Goal: Book appointment/travel/reservation

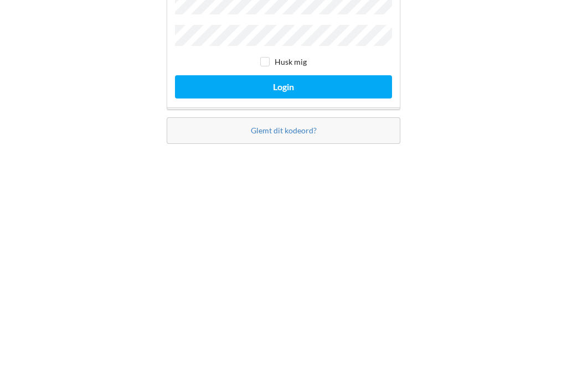
click at [232, 204] on button "Login" at bounding box center [283, 215] width 217 height 23
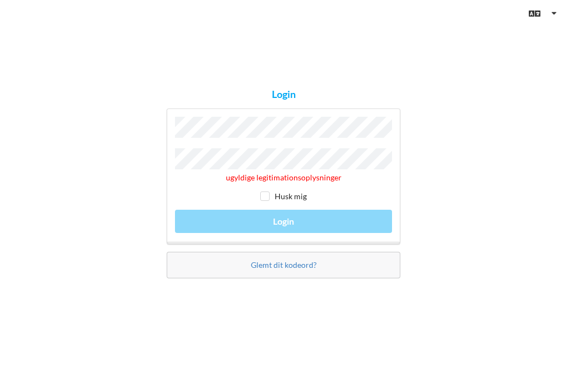
click at [203, 197] on div "ugyldige legitimationsoplysninger Husk mig Login" at bounding box center [284, 177] width 234 height 136
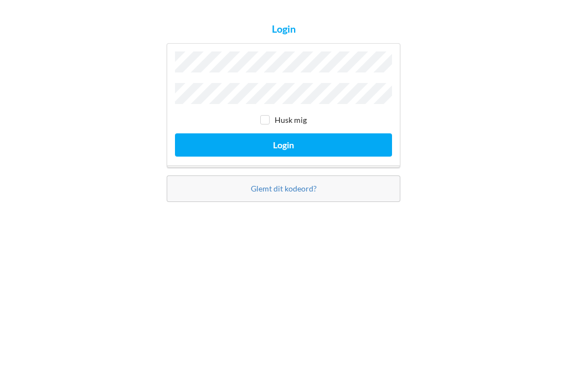
click at [213, 204] on button "Login" at bounding box center [283, 215] width 217 height 23
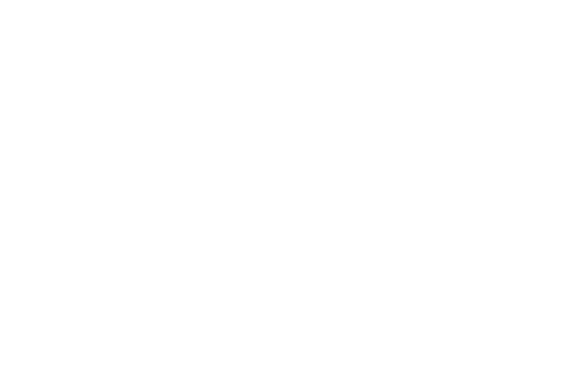
scroll to position [6, 0]
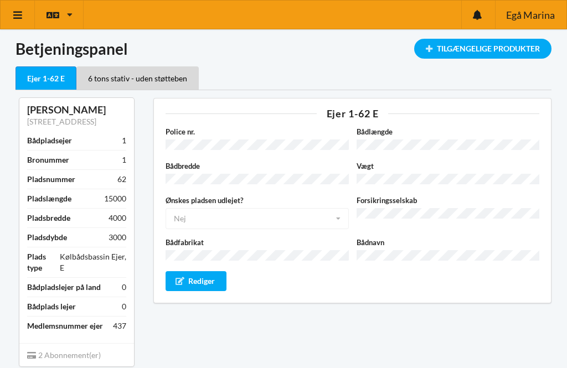
click at [22, 16] on icon at bounding box center [18, 15] width 12 height 10
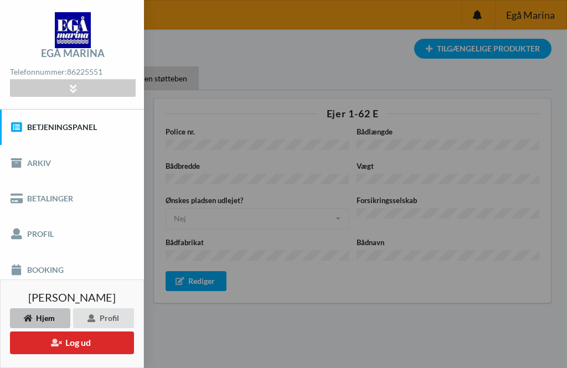
click at [28, 266] on link "Booking" at bounding box center [72, 269] width 144 height 35
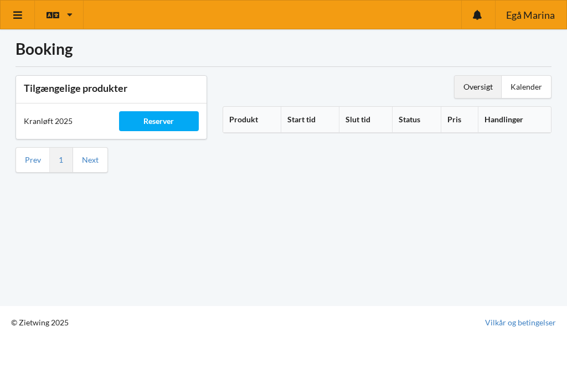
click at [147, 113] on div "Reserver" at bounding box center [159, 121] width 80 height 20
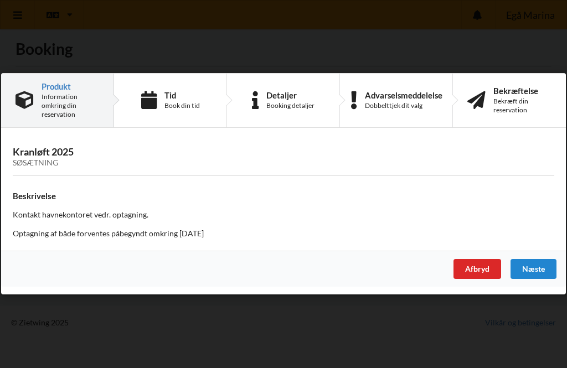
click at [531, 268] on div "Næste" at bounding box center [534, 270] width 46 height 20
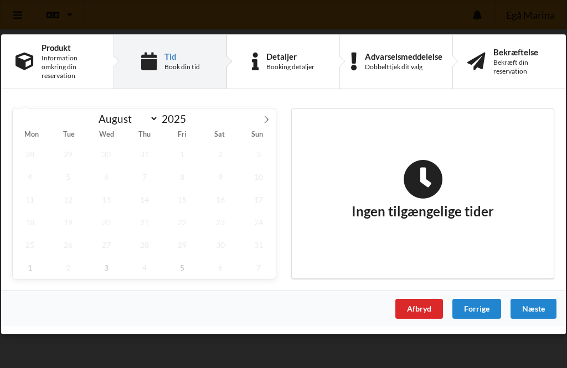
click at [266, 121] on icon at bounding box center [267, 119] width 4 height 7
select select "8"
click at [177, 177] on span "12" at bounding box center [183, 176] width 34 height 23
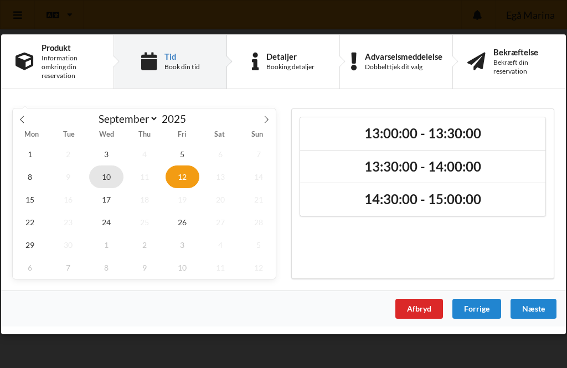
click at [102, 175] on span "10" at bounding box center [106, 176] width 34 height 23
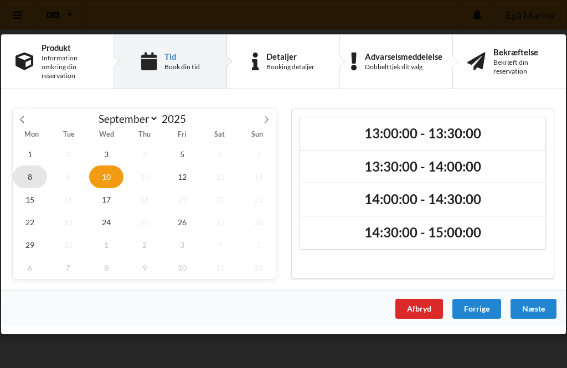
click at [29, 176] on span "8" at bounding box center [30, 176] width 34 height 23
click at [182, 174] on span "12" at bounding box center [183, 176] width 34 height 23
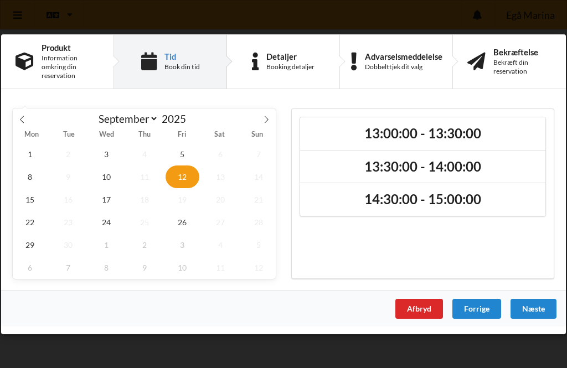
click at [376, 132] on h2 "13:00:00 - 13:30:00" at bounding box center [423, 133] width 230 height 17
click at [530, 308] on div "Næste" at bounding box center [534, 309] width 46 height 20
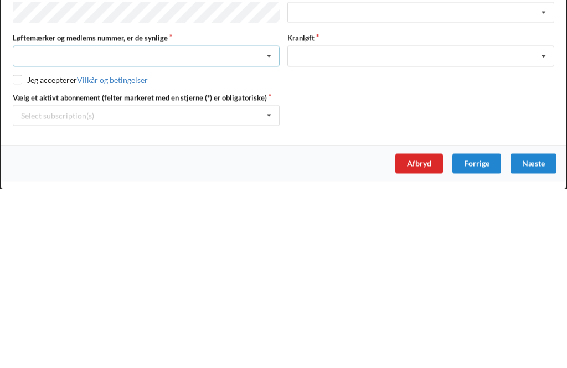
click at [265, 225] on icon at bounding box center [269, 235] width 17 height 20
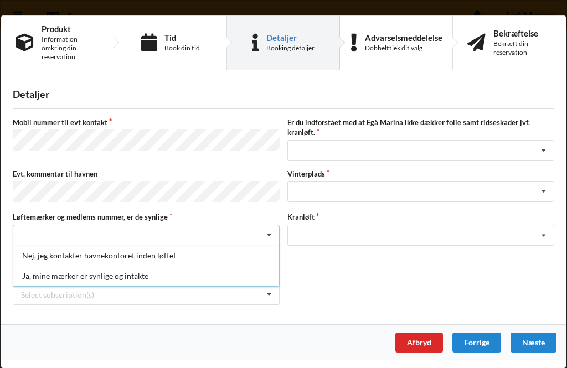
click at [37, 277] on div "Ja, mine mærker er synlige og intakte" at bounding box center [146, 276] width 266 height 20
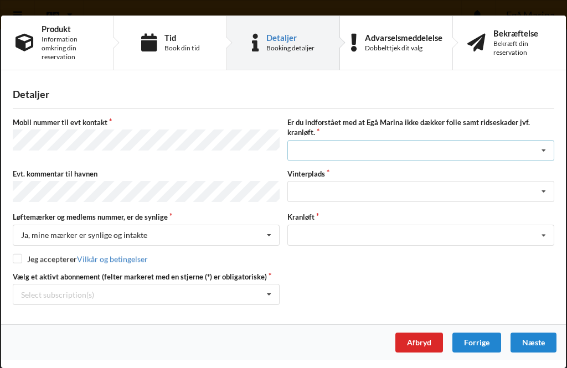
click at [543, 155] on icon at bounding box center [544, 151] width 17 height 20
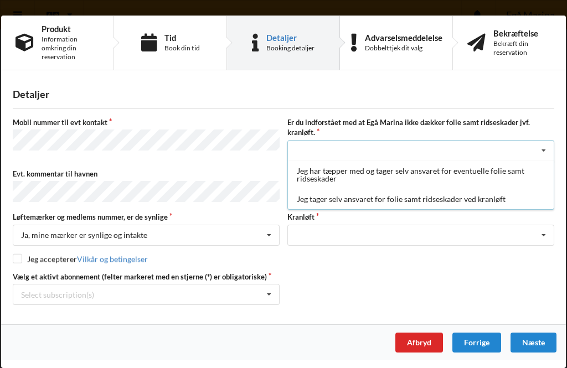
click at [330, 200] on div "Jeg tager selv ansvaret for folie samt ridseskader ved kranløft" at bounding box center [421, 199] width 266 height 20
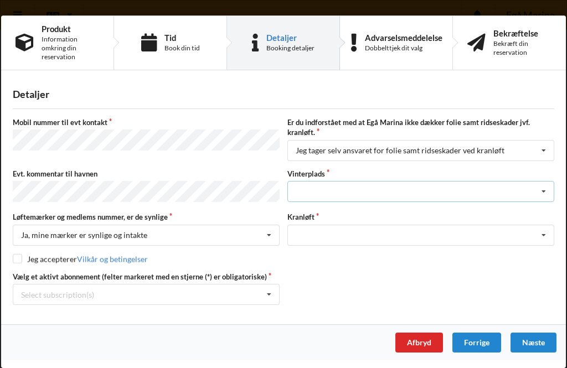
click at [542, 193] on icon at bounding box center [544, 192] width 17 height 20
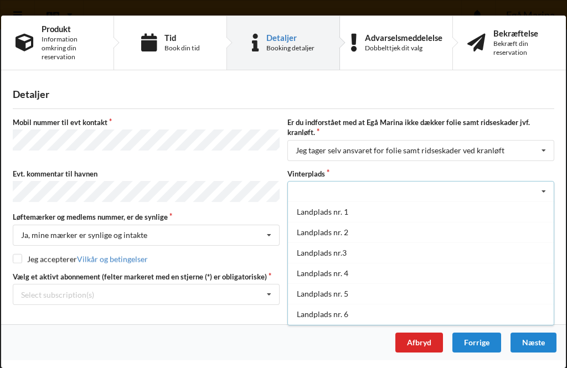
click at [310, 256] on div "Landplads nr.3" at bounding box center [421, 253] width 266 height 20
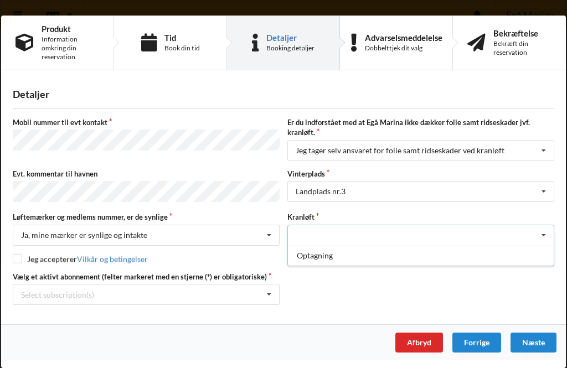
click at [310, 259] on div "Optagning" at bounding box center [421, 255] width 266 height 20
click at [18, 263] on input "checkbox" at bounding box center [17, 258] width 9 height 9
checkbox input "true"
click at [269, 298] on icon at bounding box center [269, 295] width 17 height 20
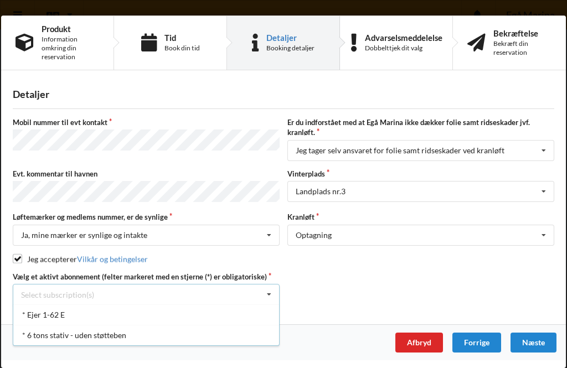
click at [104, 313] on div "* Ejer 1-62 E" at bounding box center [146, 315] width 266 height 20
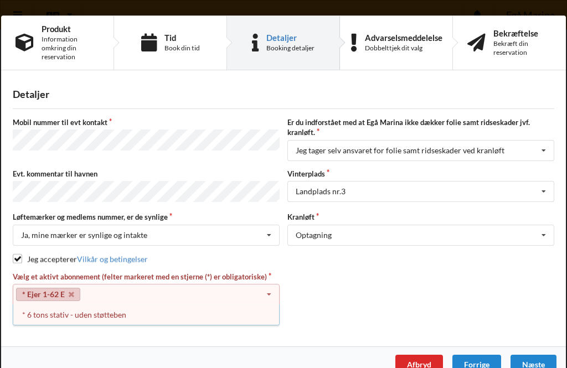
click at [53, 317] on div "* 6 tons stativ - uden støtteben" at bounding box center [146, 315] width 266 height 20
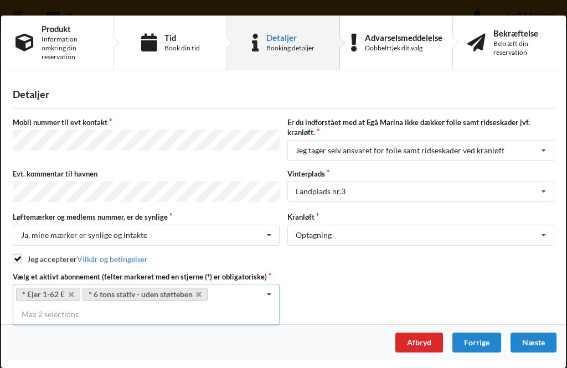
click at [525, 343] on div "Næste" at bounding box center [534, 343] width 46 height 20
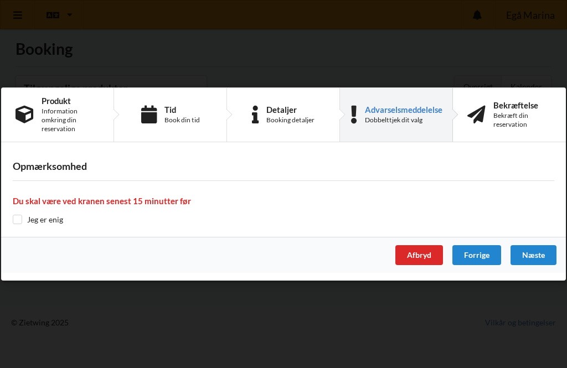
scroll to position [6, 0]
click at [14, 223] on input "checkbox" at bounding box center [17, 219] width 9 height 9
checkbox input "true"
click at [524, 251] on div "Næste" at bounding box center [534, 255] width 46 height 20
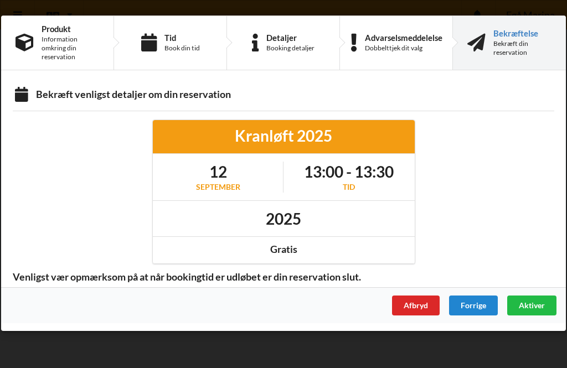
click at [529, 305] on span "Aktiver" at bounding box center [532, 305] width 26 height 9
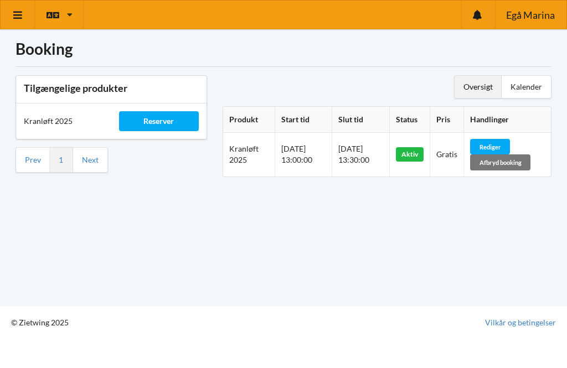
click at [8, 18] on link at bounding box center [18, 15] width 34 height 28
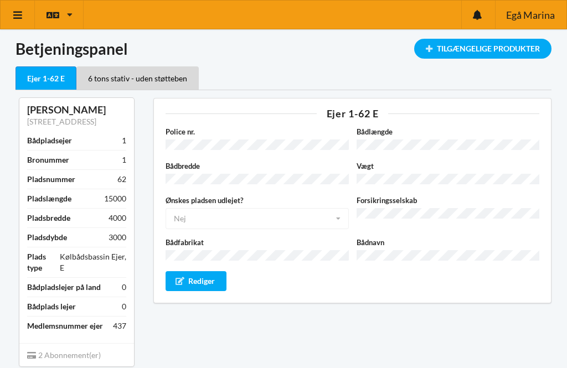
scroll to position [6, 0]
click at [17, 14] on icon at bounding box center [18, 15] width 12 height 10
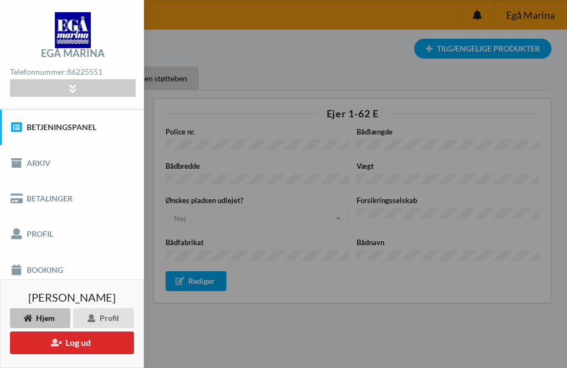
click at [28, 268] on link "Booking" at bounding box center [72, 269] width 144 height 35
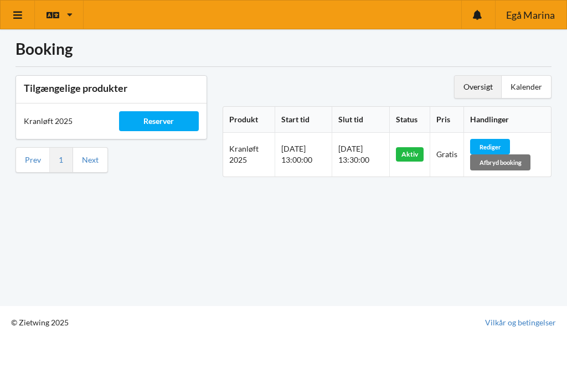
click at [514, 168] on div "Afbryd booking" at bounding box center [500, 163] width 60 height 16
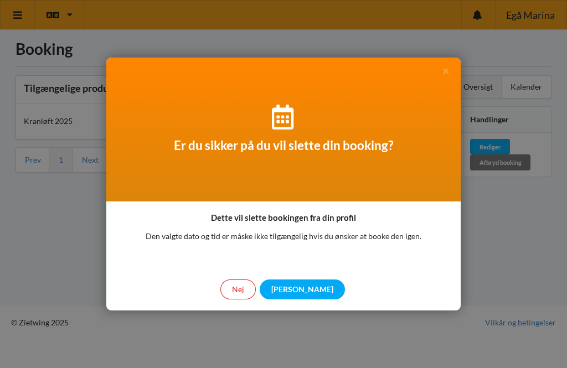
click at [299, 289] on div "[PERSON_NAME]" at bounding box center [302, 290] width 85 height 20
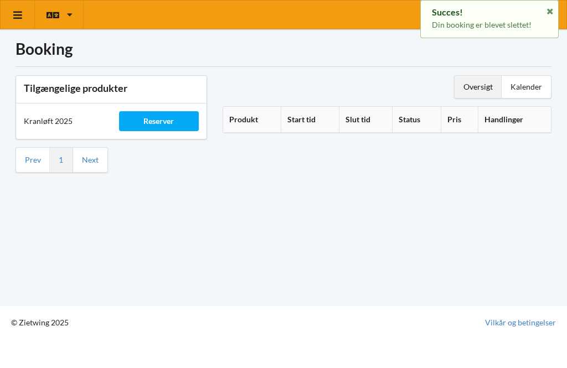
click at [150, 117] on div "Reserver" at bounding box center [159, 121] width 80 height 20
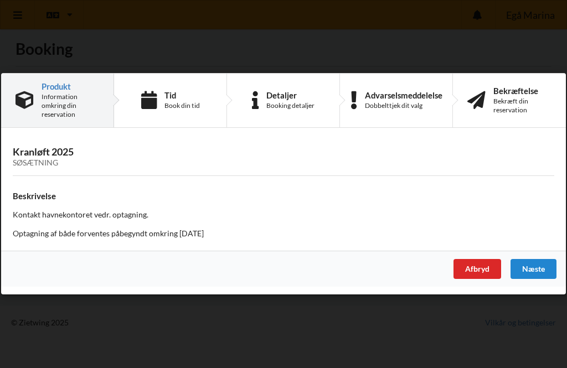
click at [540, 278] on div "Næste" at bounding box center [534, 270] width 46 height 20
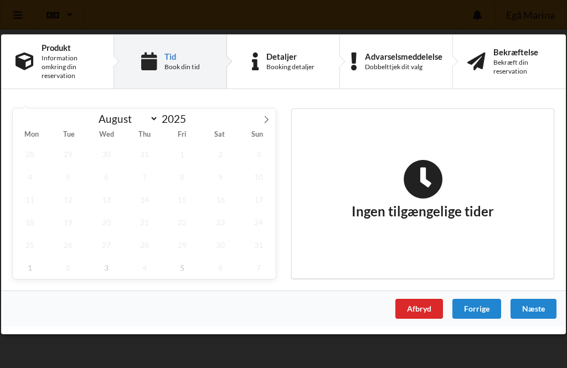
click at [271, 117] on span at bounding box center [266, 117] width 19 height 19
select select "8"
click at [110, 197] on span "17" at bounding box center [106, 199] width 34 height 23
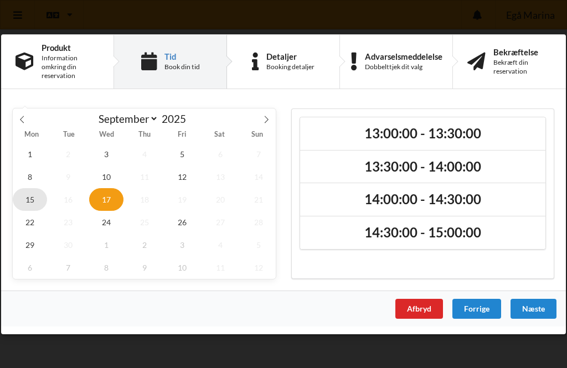
click at [26, 202] on span "15" at bounding box center [30, 199] width 34 height 23
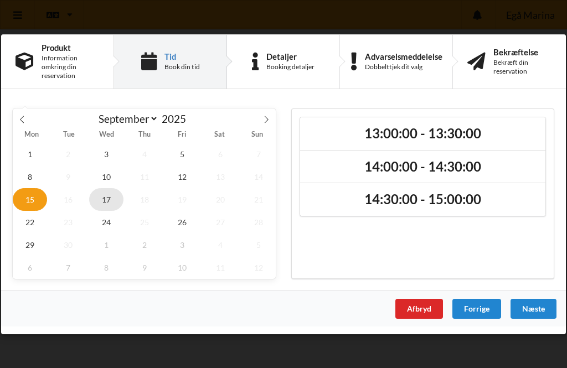
click at [101, 203] on span "17" at bounding box center [106, 199] width 34 height 23
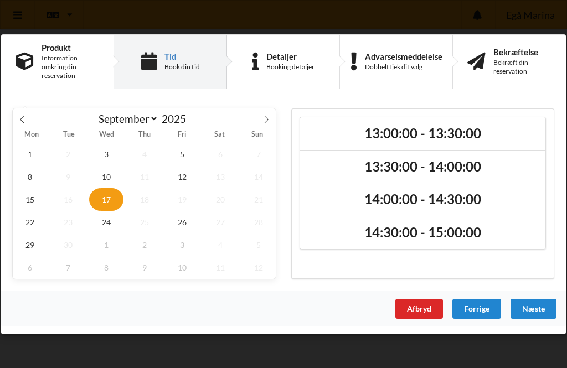
click at [363, 133] on h2 "13:00:00 - 13:30:00" at bounding box center [423, 133] width 230 height 17
click at [537, 312] on div "Næste" at bounding box center [534, 309] width 46 height 20
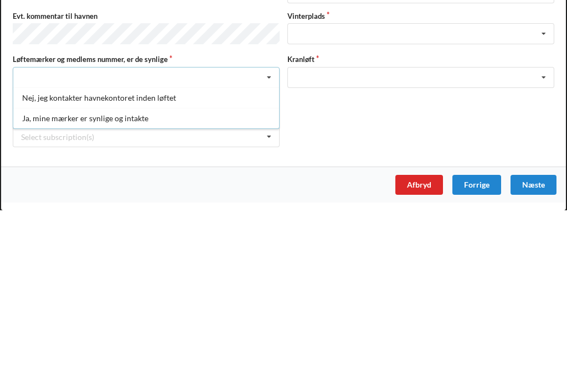
click at [35, 266] on div "Ja, mine mærker er synlige og intakte" at bounding box center [146, 276] width 266 height 20
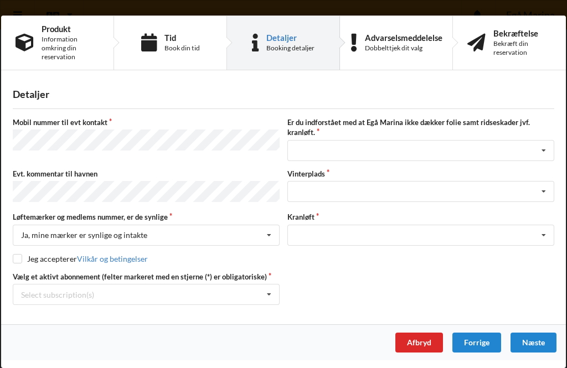
click at [13, 259] on input "checkbox" at bounding box center [17, 258] width 9 height 9
checkbox input "true"
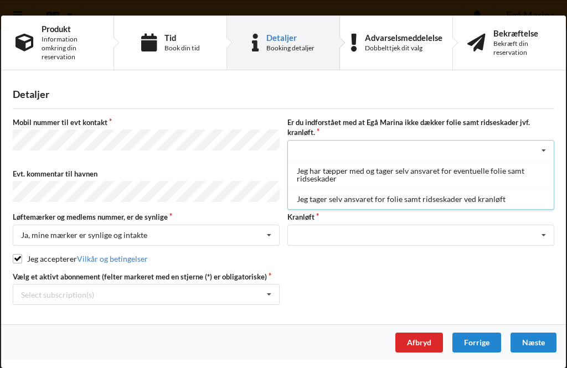
click at [319, 201] on div "Jeg tager selv ansvaret for folie samt ridseskader ved kranløft" at bounding box center [421, 199] width 266 height 20
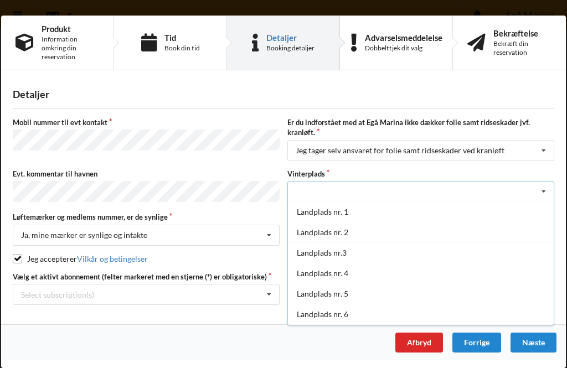
click at [316, 253] on div "Landplads nr.3" at bounding box center [421, 253] width 266 height 20
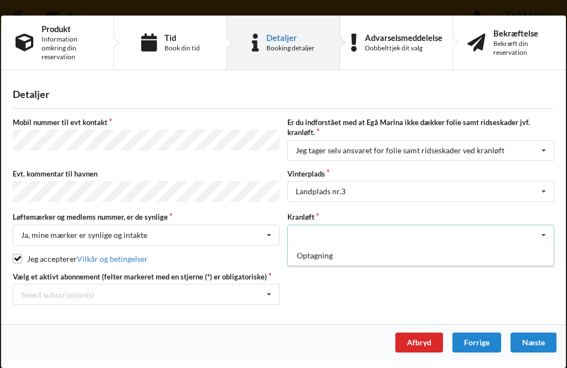
click at [312, 263] on div "Optagning" at bounding box center [421, 255] width 266 height 20
click at [538, 345] on div "Næste" at bounding box center [534, 343] width 46 height 20
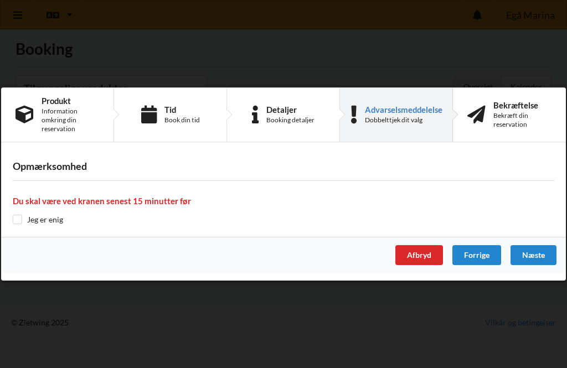
scroll to position [6, 0]
click at [14, 229] on div "Opmærksomhed Du skal være ved kranen senest 15 minutter før Jeg er enig" at bounding box center [283, 193] width 565 height 87
click at [13, 219] on input "checkbox" at bounding box center [17, 219] width 9 height 9
checkbox input "true"
click at [530, 257] on div "Næste" at bounding box center [534, 255] width 46 height 20
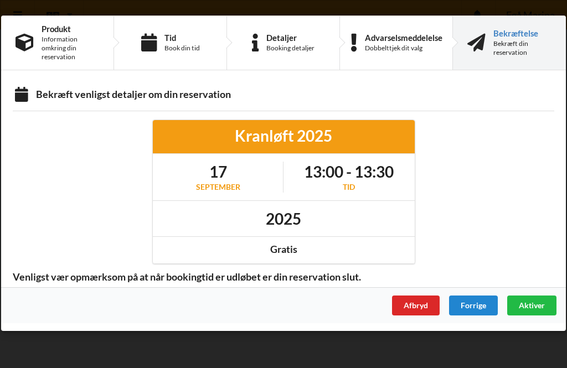
click at [524, 304] on span "Aktiver" at bounding box center [532, 305] width 26 height 9
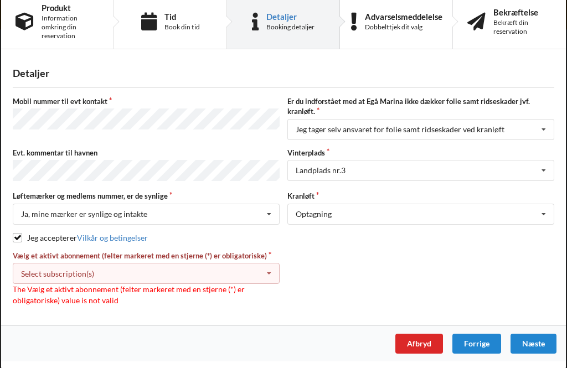
scroll to position [20, 0]
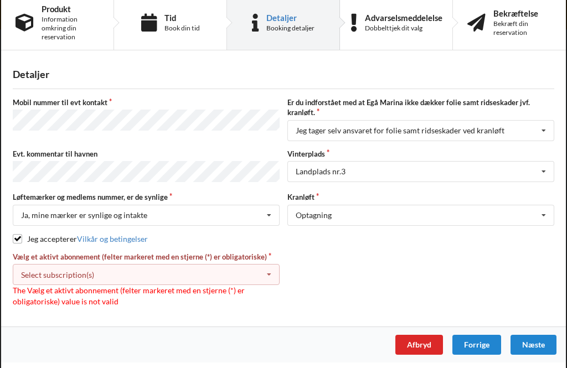
click at [263, 277] on icon at bounding box center [269, 275] width 17 height 20
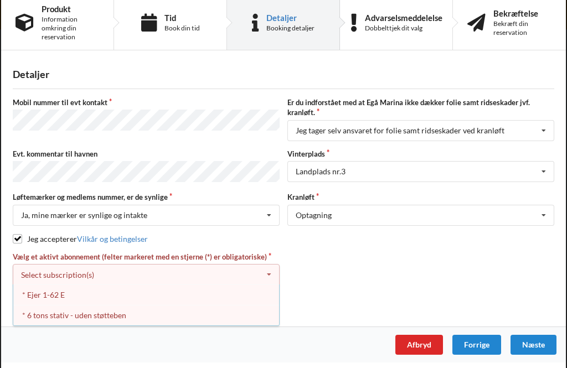
click at [40, 300] on div "* Ejer 1-62 E" at bounding box center [146, 295] width 266 height 20
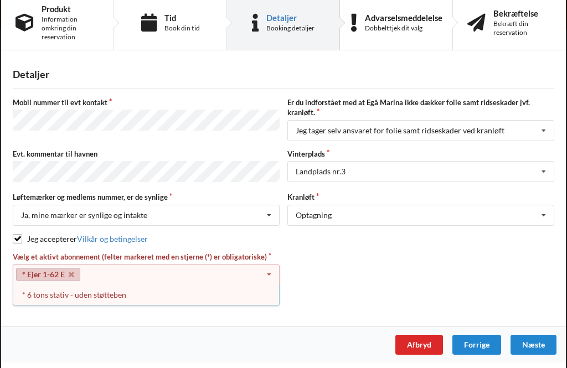
click at [59, 304] on div "* 6 tons stativ - uden støtteben" at bounding box center [146, 295] width 266 height 20
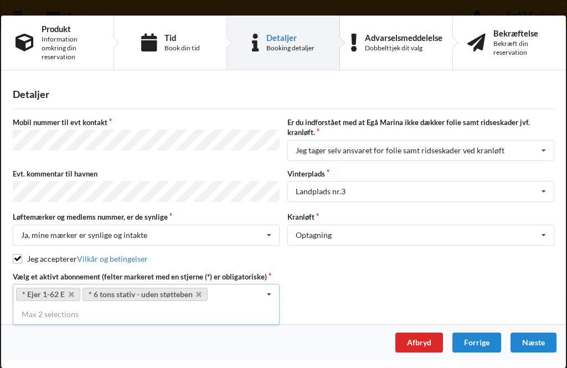
click at [529, 351] on div "Næste" at bounding box center [534, 343] width 46 height 20
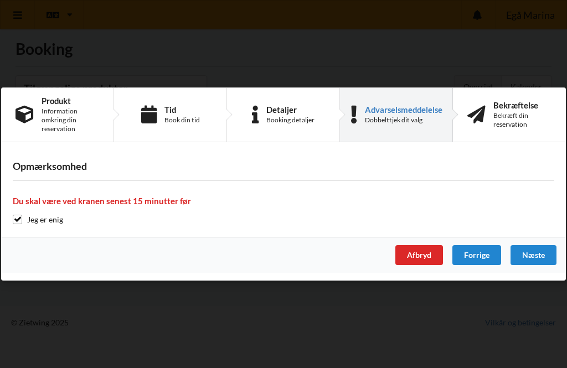
click at [530, 254] on div "Næste" at bounding box center [534, 255] width 46 height 20
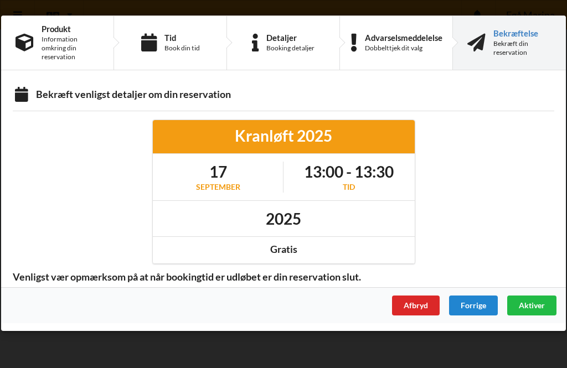
click at [535, 308] on span "Aktiver" at bounding box center [532, 305] width 26 height 9
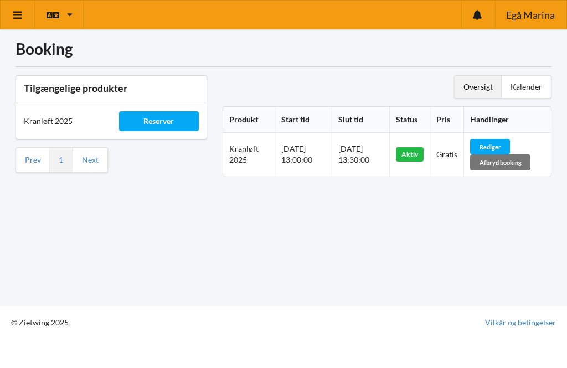
click at [536, 81] on div "Kalender" at bounding box center [526, 87] width 49 height 22
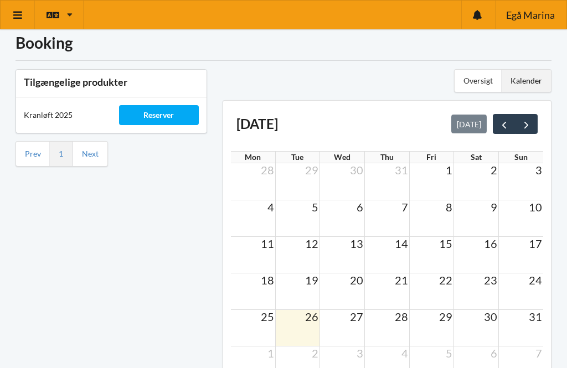
click at [532, 126] on span "next" at bounding box center [527, 125] width 12 height 12
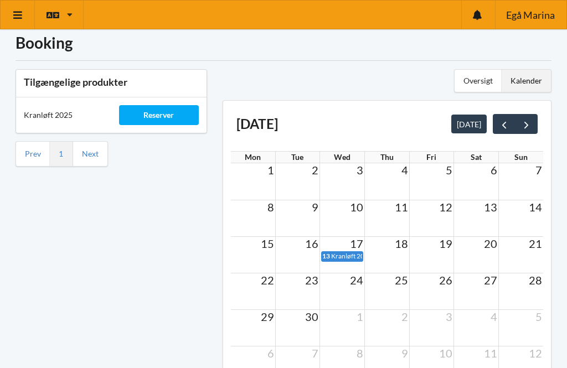
click at [308, 213] on div "8 9 10 11 12 13 14" at bounding box center [387, 207] width 313 height 15
click at [312, 208] on span "9" at bounding box center [315, 207] width 9 height 13
click at [142, 112] on div "Reserver" at bounding box center [159, 115] width 80 height 20
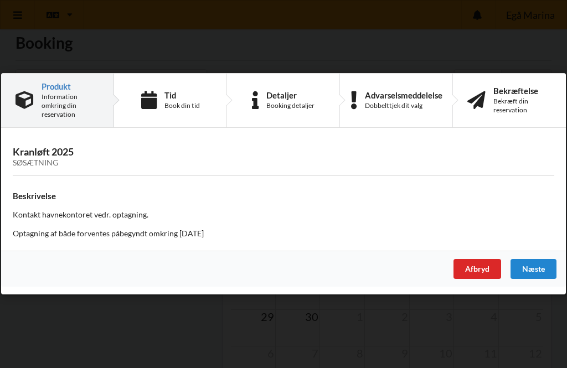
click at [540, 271] on div "Næste" at bounding box center [534, 270] width 46 height 20
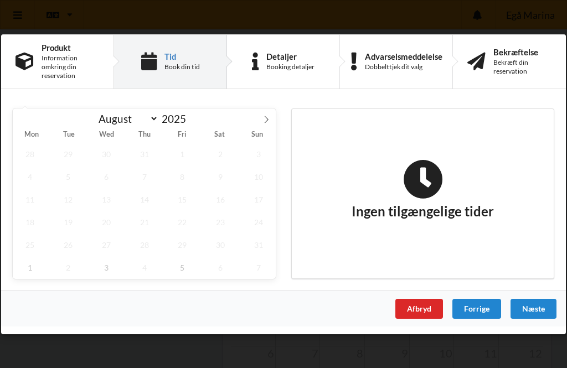
click at [270, 119] on icon at bounding box center [267, 119] width 8 height 8
select select "8"
click at [25, 219] on span "22" at bounding box center [30, 222] width 34 height 23
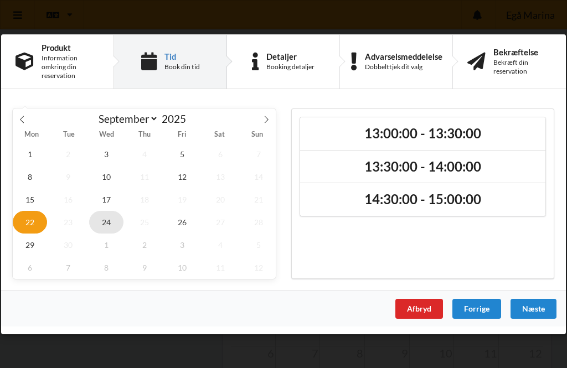
click at [111, 230] on span "24" at bounding box center [106, 222] width 34 height 23
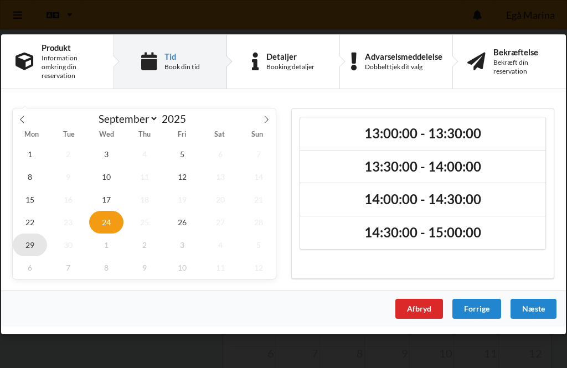
click at [27, 248] on span "29" at bounding box center [30, 244] width 34 height 23
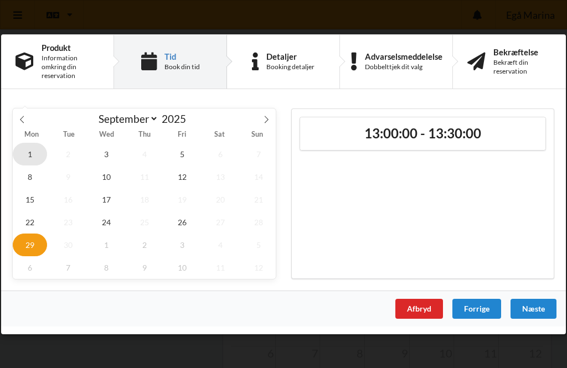
click at [29, 153] on span "1" at bounding box center [30, 153] width 34 height 23
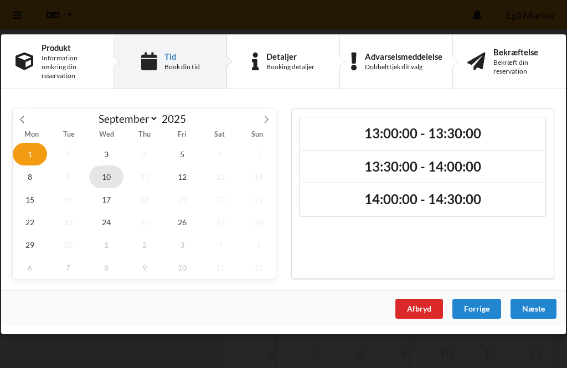
click at [105, 180] on span "10" at bounding box center [106, 176] width 34 height 23
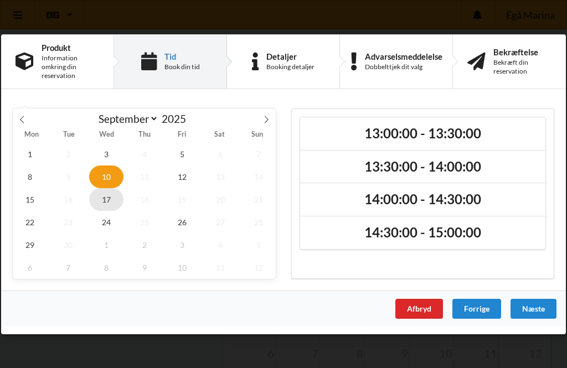
click at [109, 206] on span "17" at bounding box center [106, 199] width 34 height 23
